Goal: Task Accomplishment & Management: Manage account settings

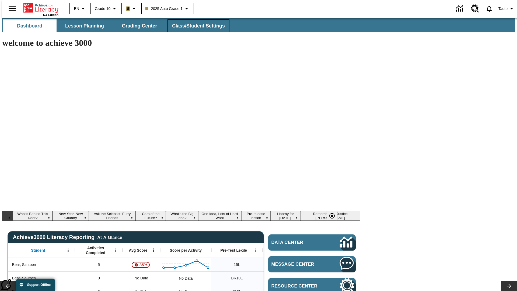
click at [196, 26] on span "Class/Student Settings" at bounding box center [198, 26] width 53 height 6
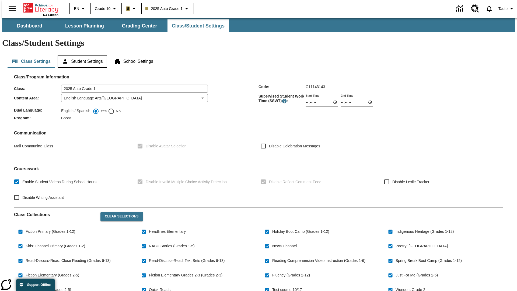
click at [81, 55] on button "Student Settings" at bounding box center [82, 61] width 49 height 13
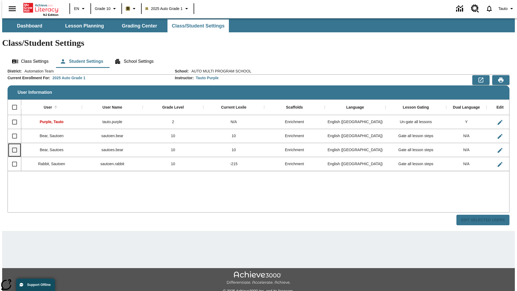
click at [12, 144] on input "Select row" at bounding box center [14, 149] width 11 height 11
checkbox input "true"
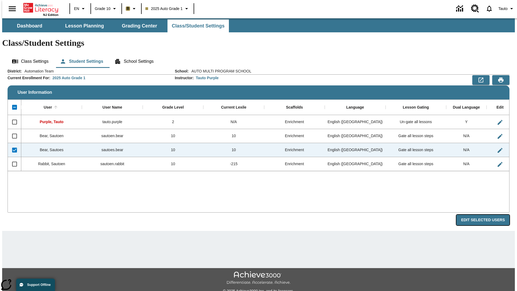
click at [487, 215] on button "Edit Selected Users" at bounding box center [483, 220] width 53 height 11
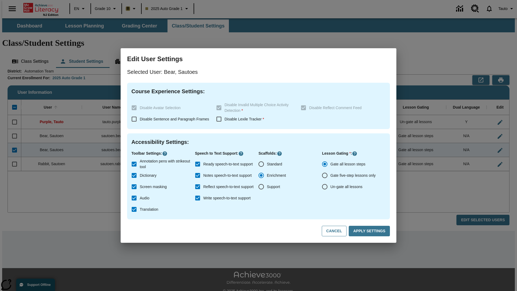
click at [325, 187] on input "Un-gate all lessons" at bounding box center [324, 186] width 11 height 11
radio input "true"
click at [370, 231] on button "Apply Settings" at bounding box center [369, 231] width 41 height 11
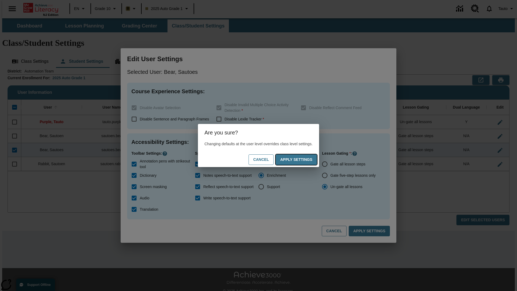
click at [302, 160] on button "Apply Settings" at bounding box center [296, 159] width 41 height 11
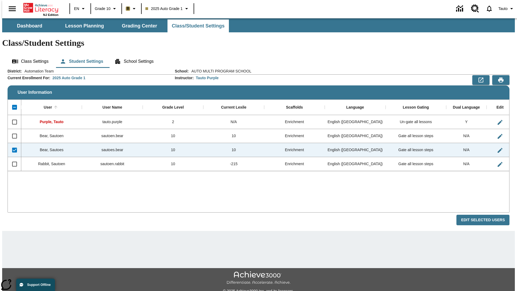
checkbox input "false"
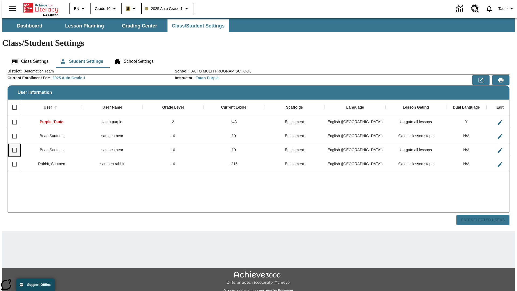
click at [12, 144] on input "Select row" at bounding box center [14, 149] width 11 height 11
checkbox input "true"
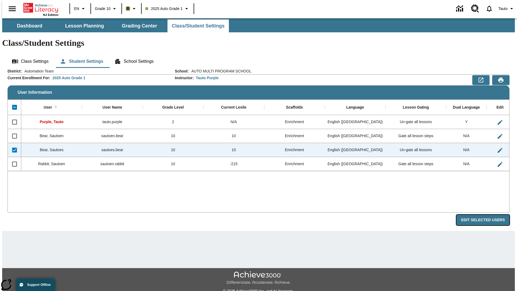
click at [487, 215] on button "Edit Selected Users" at bounding box center [483, 220] width 53 height 11
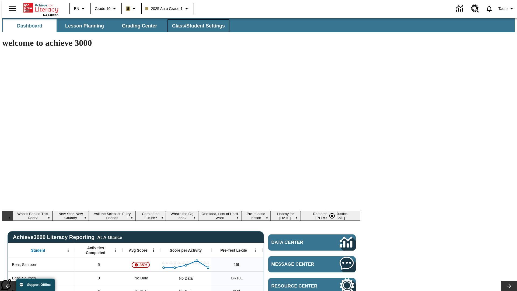
click at [196, 26] on span "Class/Student Settings" at bounding box center [198, 26] width 53 height 6
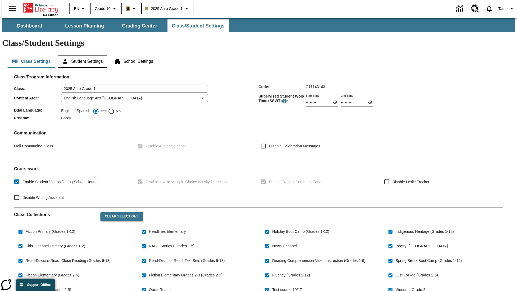
click at [81, 55] on button "Student Settings" at bounding box center [82, 61] width 49 height 13
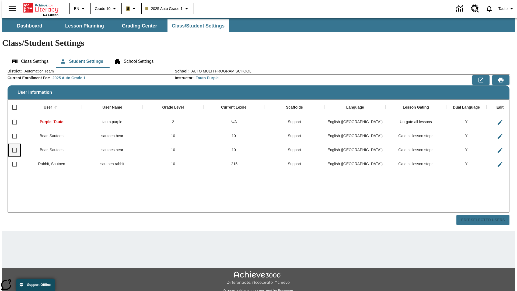
click at [12, 144] on input "Select row" at bounding box center [14, 149] width 11 height 11
checkbox input "true"
